Goal: Transaction & Acquisition: Subscribe to service/newsletter

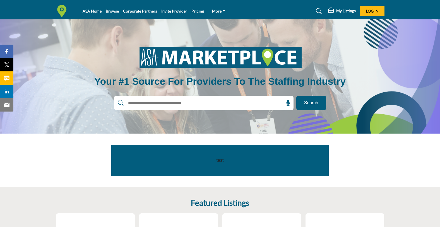
drag, startPoint x: 177, startPoint y: 103, endPoint x: 194, endPoint y: 108, distance: 17.6
click at [177, 103] on input "text" at bounding box center [191, 103] width 133 height 8
type input "*******"
click at [296, 96] on button "Search" at bounding box center [311, 103] width 30 height 15
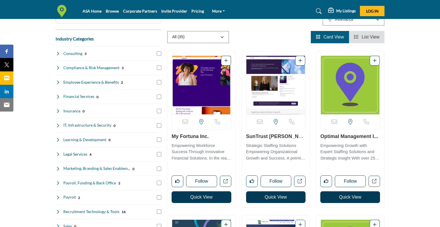
scroll to position [85, 0]
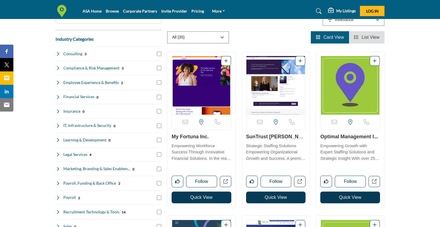
click at [180, 149] on p "Empowering Workforce Success Through Innovative Financial Solutions. In the rea…" at bounding box center [202, 152] width 60 height 19
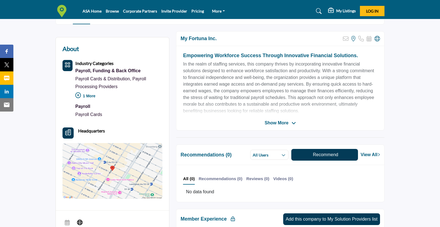
scroll to position [116, 0]
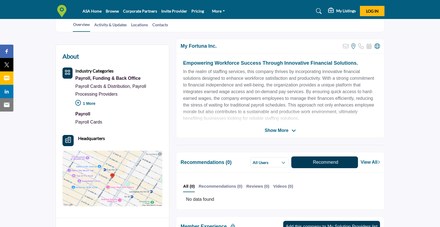
click at [284, 130] on span "Show More" at bounding box center [277, 130] width 24 height 7
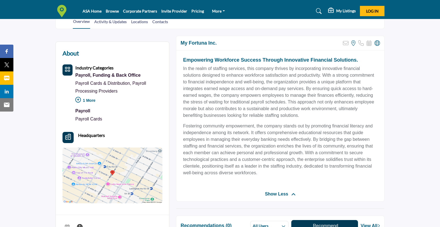
scroll to position [119, 0]
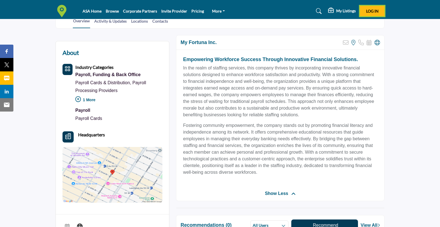
click at [373, 6] on button "Log In" at bounding box center [372, 11] width 25 height 10
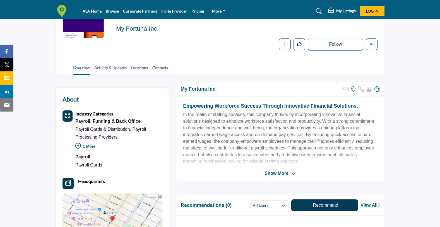
scroll to position [71, 0]
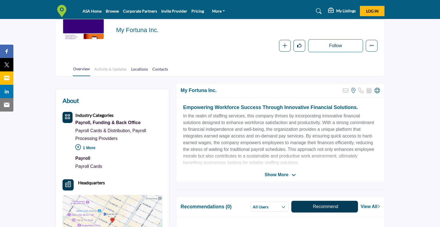
click at [102, 68] on link "Activity & Updates" at bounding box center [110, 71] width 33 height 10
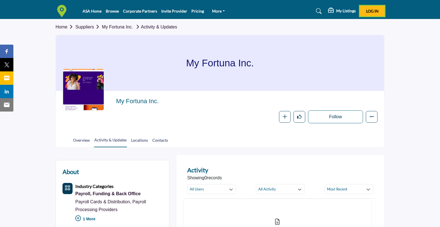
click at [371, 14] on button "Log In" at bounding box center [372, 11] width 25 height 10
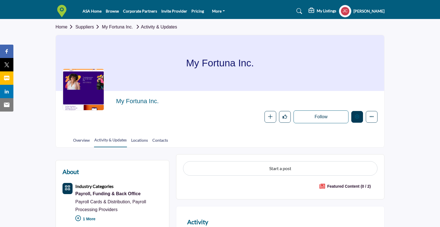
click at [355, 116] on icon "Edit company" at bounding box center [357, 116] width 4 height 4
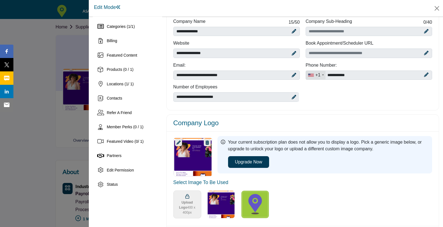
scroll to position [31, 0]
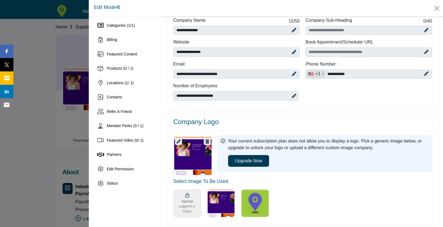
click at [178, 142] on icon at bounding box center [178, 142] width 4 height 4
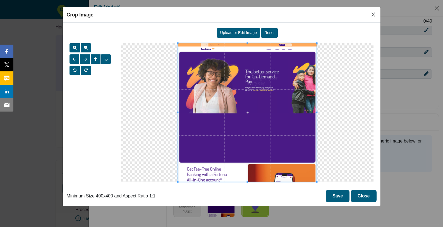
click at [364, 195] on button "Close" at bounding box center [364, 196] width 26 height 12
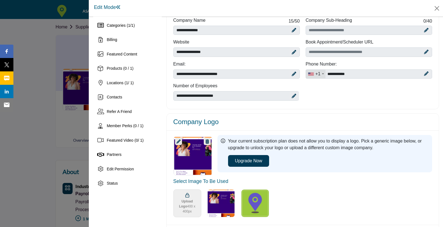
click at [182, 202] on span "Upload Logo 400 x 400px" at bounding box center [187, 206] width 23 height 15
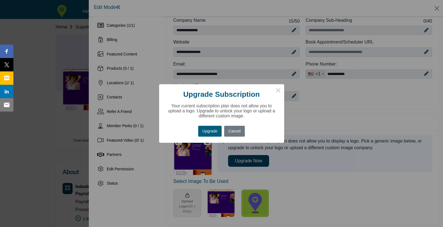
drag, startPoint x: 238, startPoint y: 131, endPoint x: 263, endPoint y: 141, distance: 27.1
click at [238, 131] on button "Cancel" at bounding box center [234, 131] width 21 height 11
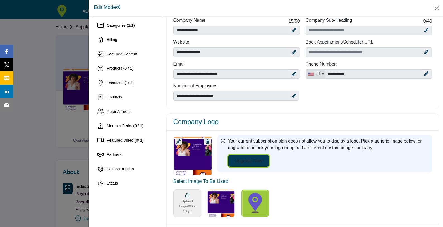
click at [253, 158] on button "Upgrade Now" at bounding box center [248, 161] width 41 height 12
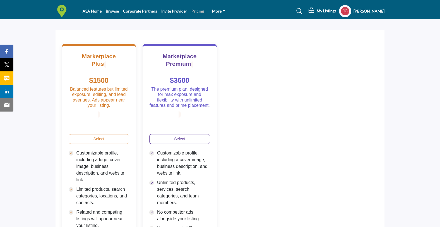
scroll to position [32, 0]
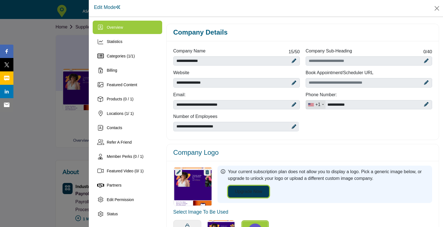
click at [265, 191] on button "Upgrade Now" at bounding box center [248, 192] width 41 height 12
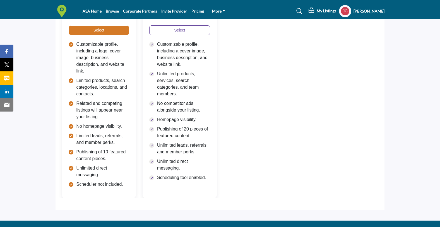
scroll to position [140, 0]
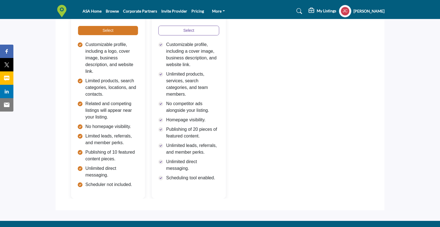
drag, startPoint x: 77, startPoint y: 43, endPoint x: 124, endPoint y: 153, distance: 119.8
click at [124, 153] on ul "Customizable profile, including a logo, cover image, business description, and …" at bounding box center [108, 114] width 61 height 147
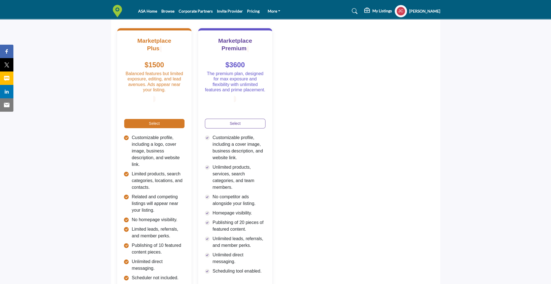
scroll to position [45, 0]
